Goal: Transaction & Acquisition: Book appointment/travel/reservation

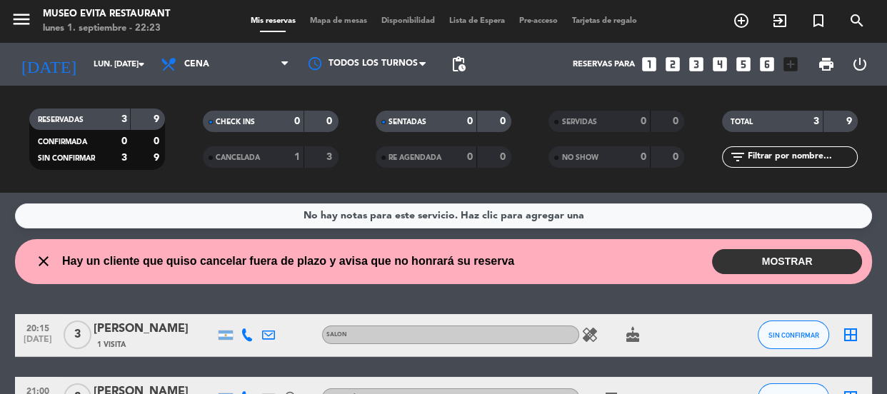
click at [766, 62] on icon "looks_6" at bounding box center [767, 64] width 19 height 19
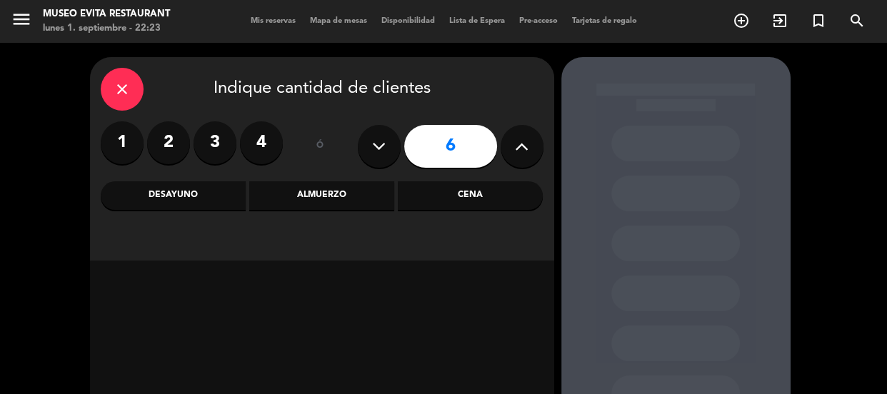
click at [430, 185] on div "Cena" at bounding box center [470, 195] width 145 height 29
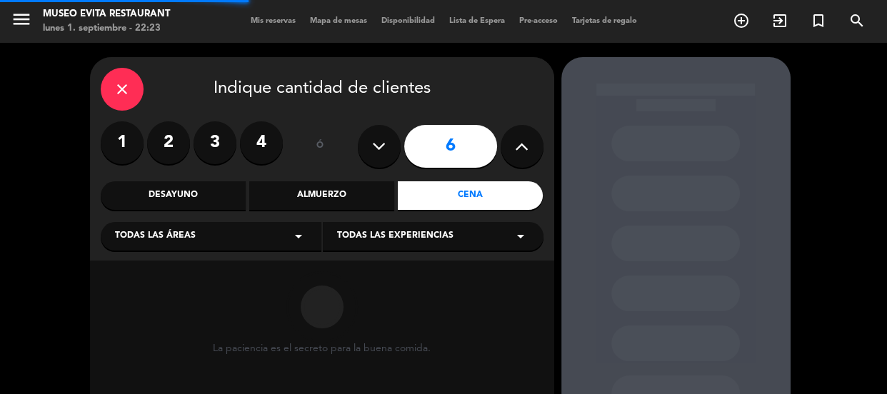
click at [227, 243] on div "Todas las áreas arrow_drop_down" at bounding box center [211, 236] width 221 height 29
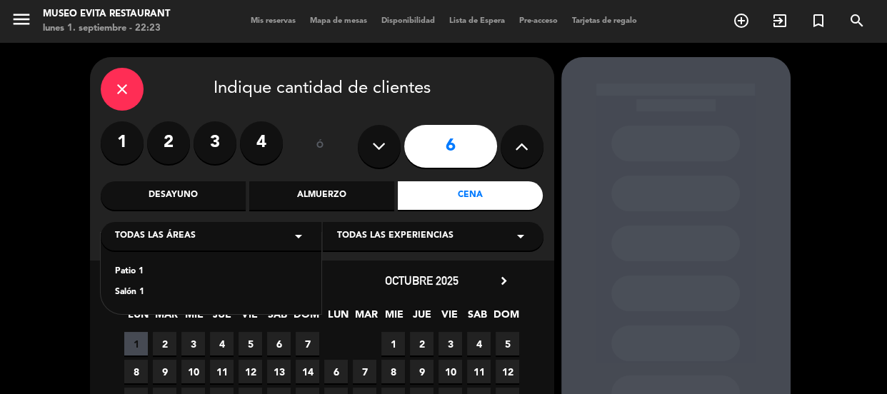
click at [123, 296] on div "Salón 1" at bounding box center [211, 293] width 192 height 14
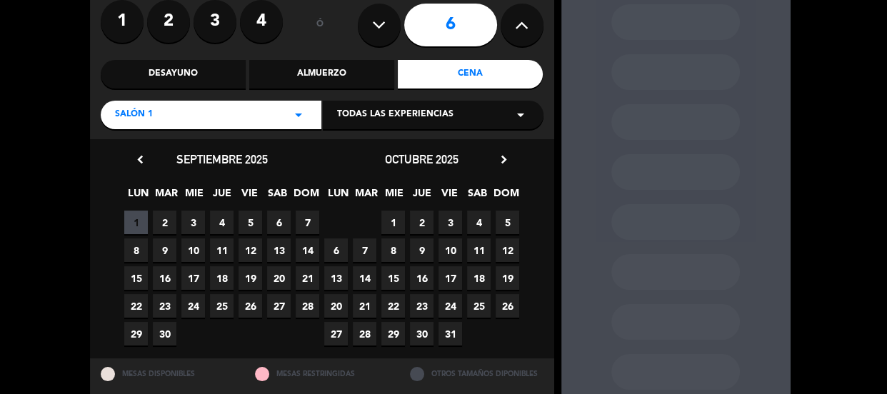
scroll to position [129, 0]
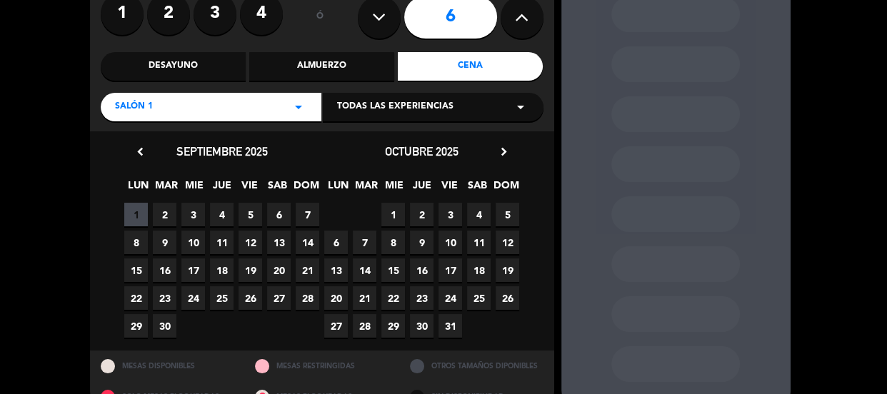
click at [192, 206] on span "3" at bounding box center [193, 215] width 24 height 24
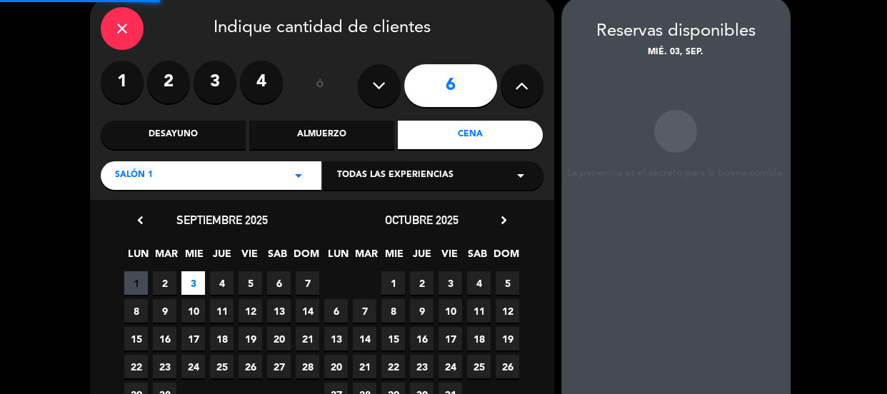
scroll to position [57, 0]
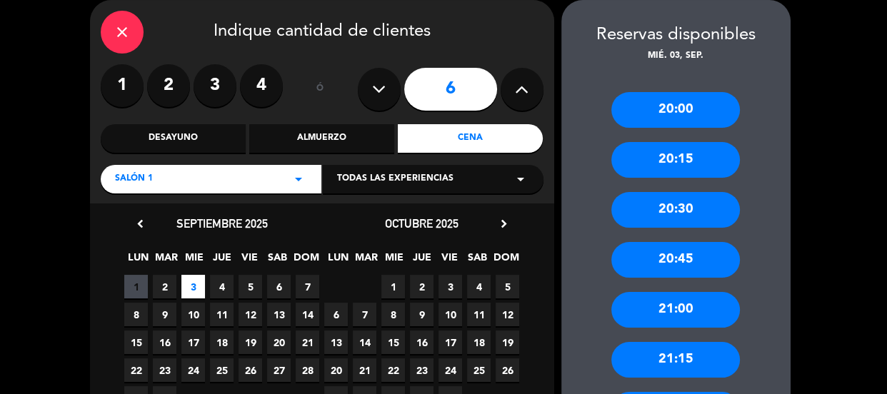
click at [667, 96] on div "20:00" at bounding box center [676, 110] width 129 height 36
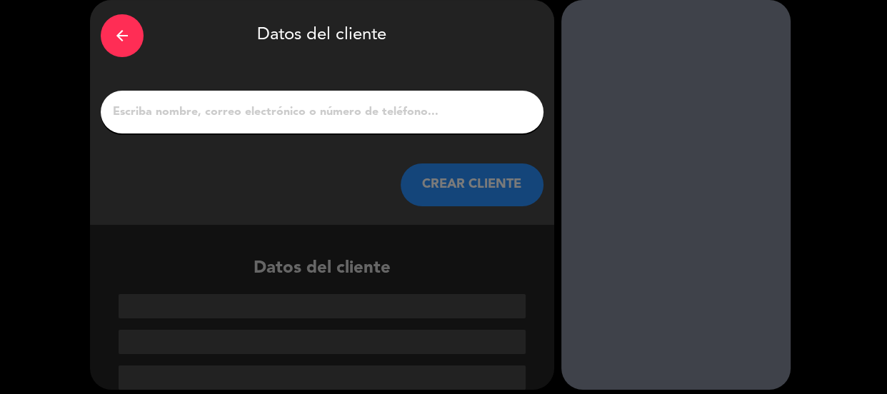
click at [379, 120] on input "1" at bounding box center [322, 112] width 422 height 20
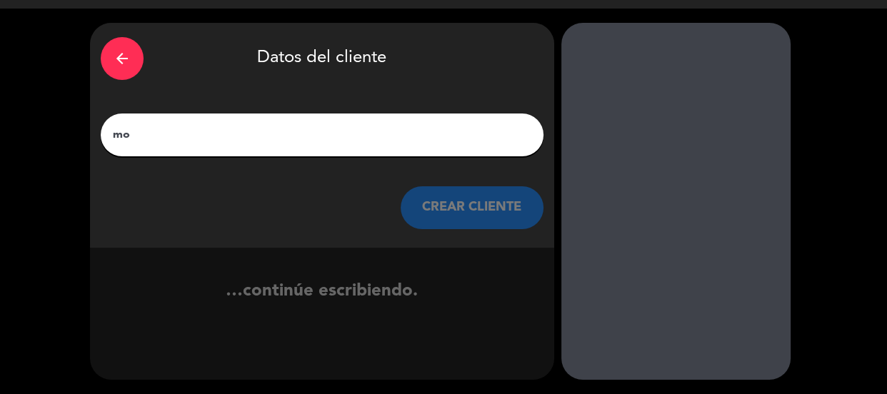
scroll to position [34, 0]
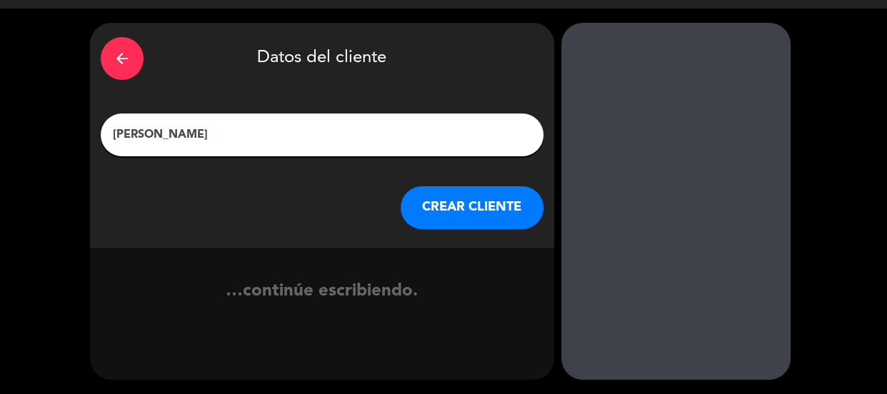
type input "[PERSON_NAME]"
click at [484, 200] on button "CREAR CLIENTE" at bounding box center [472, 207] width 143 height 43
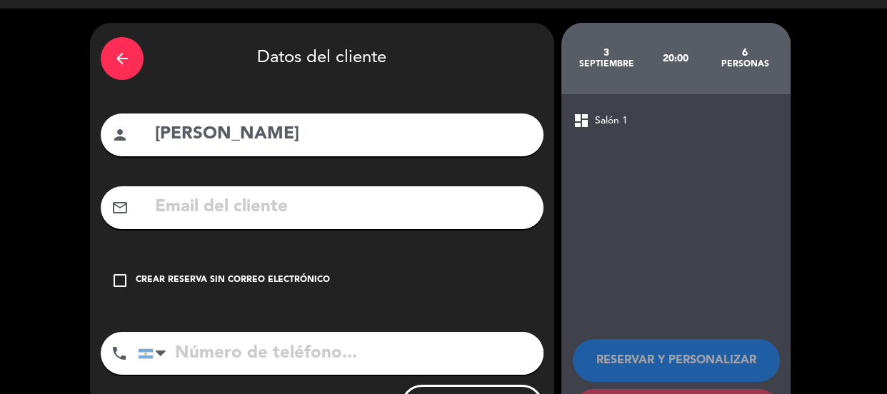
click at [168, 287] on div "Crear reserva sin correo electrónico" at bounding box center [233, 281] width 194 height 14
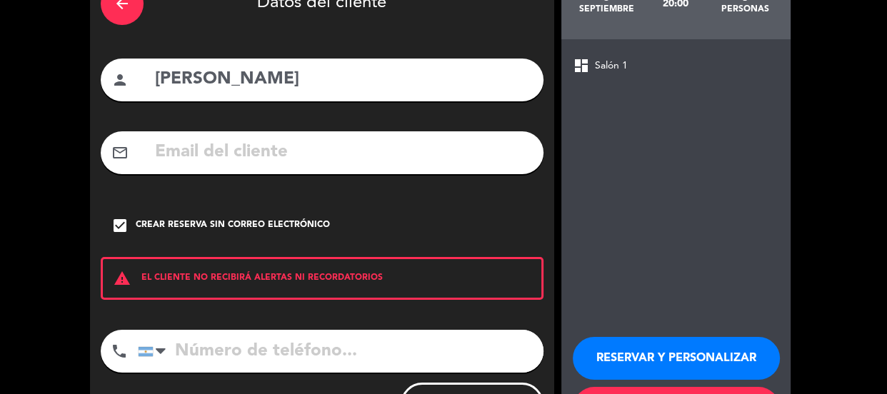
scroll to position [156, 0]
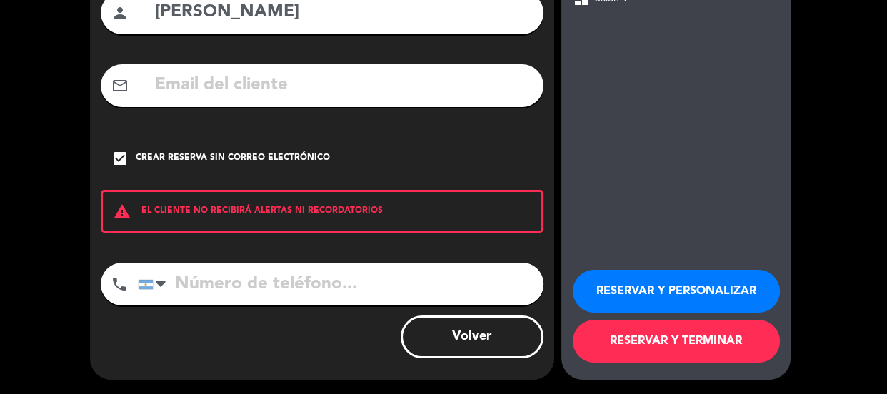
drag, startPoint x: 257, startPoint y: 280, endPoint x: 264, endPoint y: 273, distance: 9.6
click at [257, 277] on input "tel" at bounding box center [341, 284] width 406 height 43
type input "1158071080"
click at [592, 298] on button "RESERVAR Y PERSONALIZAR" at bounding box center [676, 291] width 207 height 43
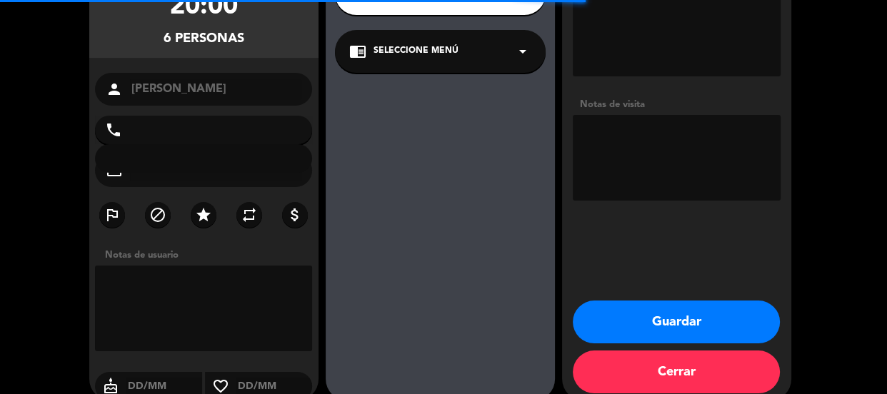
type input "[PHONE_NUMBER]"
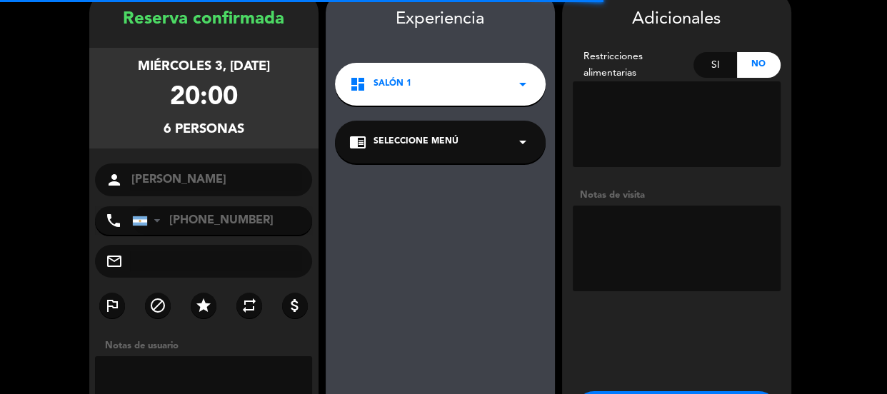
scroll to position [57, 0]
